Goal: Task Accomplishment & Management: Manage account settings

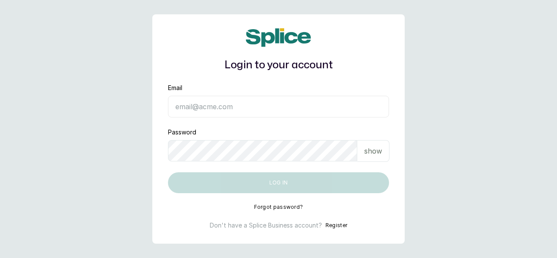
type input "skingenicpro@brownskingirlbsg.com"
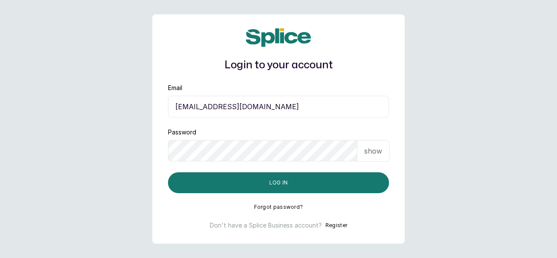
click at [296, 114] on input "skingenicpro@brownskingirlbsg.com" at bounding box center [278, 107] width 221 height 22
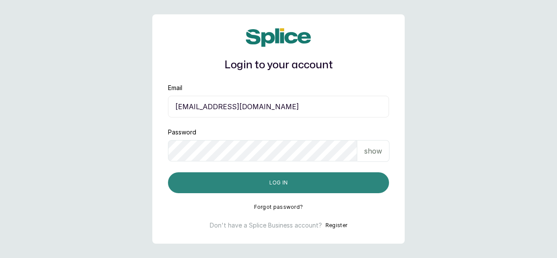
click at [316, 179] on button "Log in" at bounding box center [278, 182] width 221 height 21
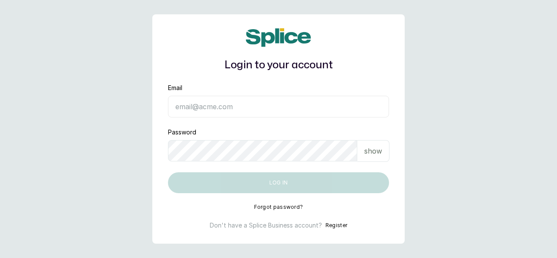
type input "skingenicpro@brownskingirlbsg.com"
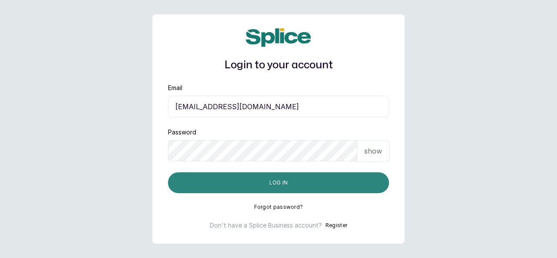
click at [357, 185] on button "Log in" at bounding box center [278, 182] width 221 height 21
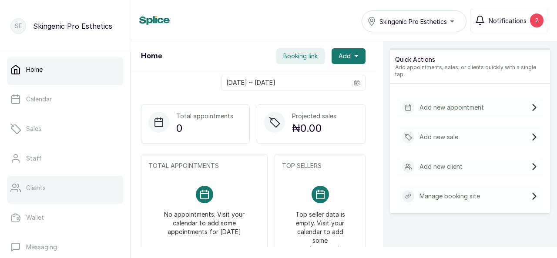
click at [35, 188] on p "Clients" at bounding box center [36, 188] width 20 height 9
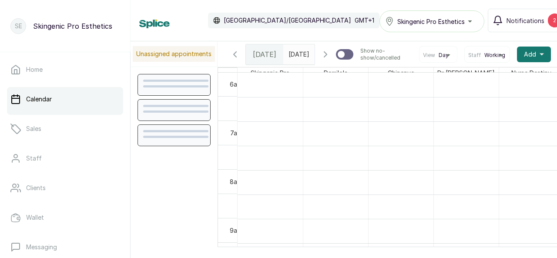
scroll to position [293, 0]
click at [291, 59] on span "Sat Aug 16, 2025" at bounding box center [298, 54] width 21 height 9
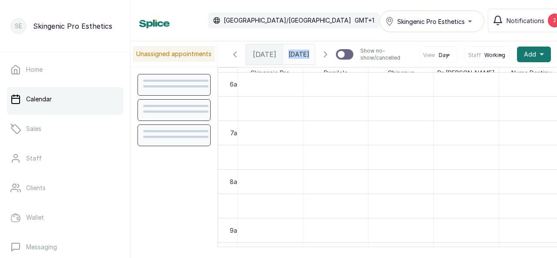
click at [35, 99] on p "Calendar" at bounding box center [39, 99] width 26 height 9
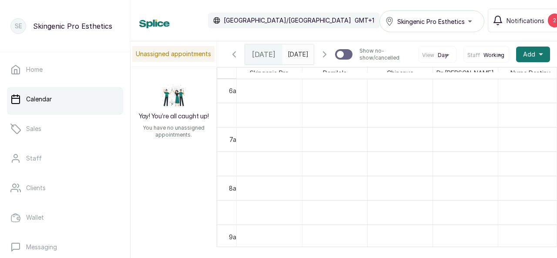
click at [343, 38] on div "Calendar Africa/Lagos GMT+1 Skingenic Pro Esthetics Notifications 2" at bounding box center [343, 20] width 426 height 41
click at [296, 59] on span "Sat Aug 16, 2025" at bounding box center [298, 54] width 21 height 9
click at [234, 57] on icon "button" at bounding box center [234, 54] width 3 height 5
click at [295, 59] on span "Fri Aug 15, 2025" at bounding box center [298, 54] width 21 height 9
click at [293, 59] on span "Fri Aug 15, 2025" at bounding box center [298, 54] width 21 height 9
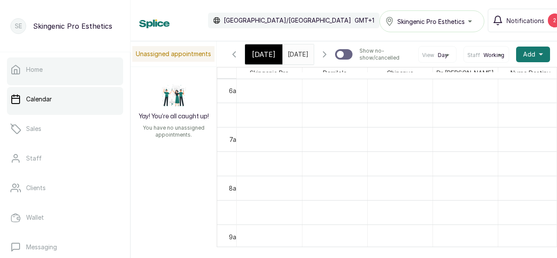
click at [39, 67] on p "Home" at bounding box center [34, 69] width 17 height 9
